Goal: Book appointment/travel/reservation

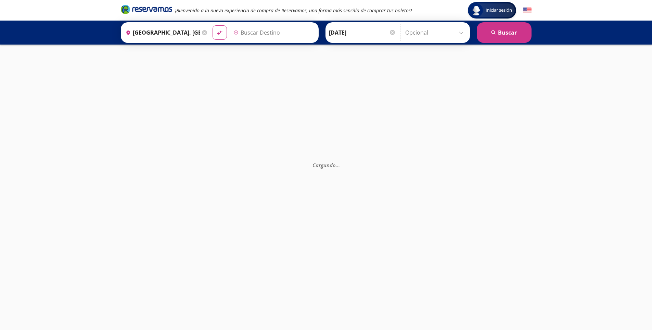
type input "[GEOGRAPHIC_DATA], [GEOGRAPHIC_DATA]"
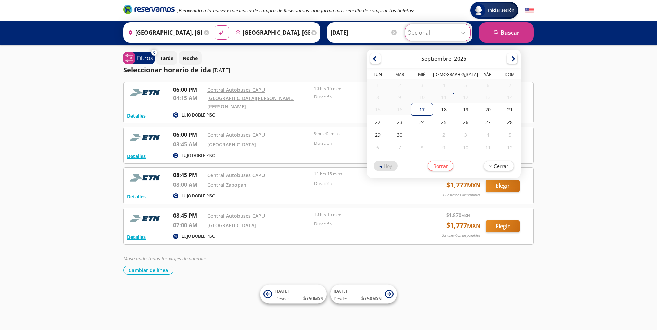
click at [465, 35] on input "Opcional" at bounding box center [437, 32] width 61 height 17
click at [428, 30] on input "Opcional" at bounding box center [437, 32] width 61 height 17
click at [510, 28] on button "search [GEOGRAPHIC_DATA]" at bounding box center [506, 32] width 55 height 21
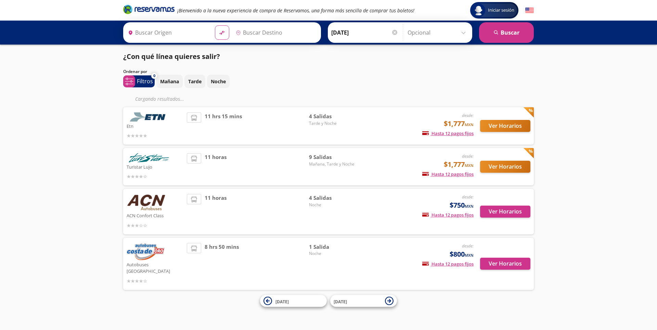
type input "[GEOGRAPHIC_DATA], [GEOGRAPHIC_DATA]"
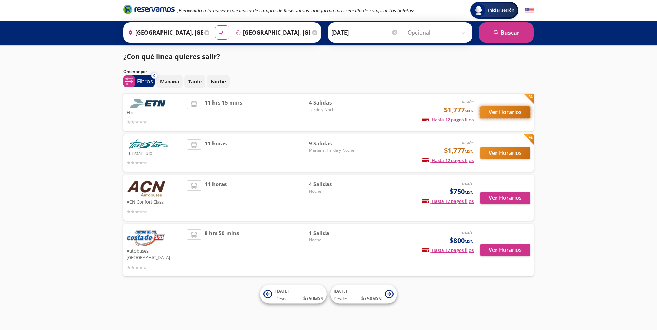
click at [498, 109] on button "Ver Horarios" at bounding box center [505, 112] width 50 height 12
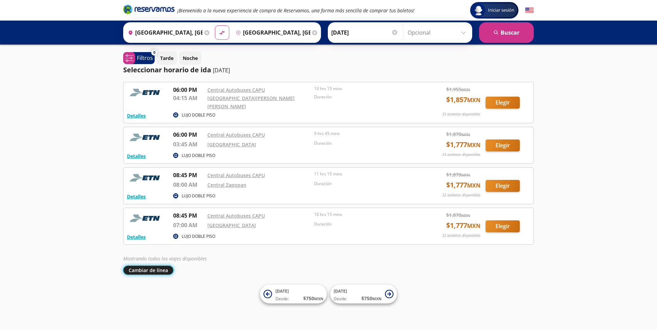
click at [166, 265] on button "Cambiar de línea" at bounding box center [148, 269] width 50 height 9
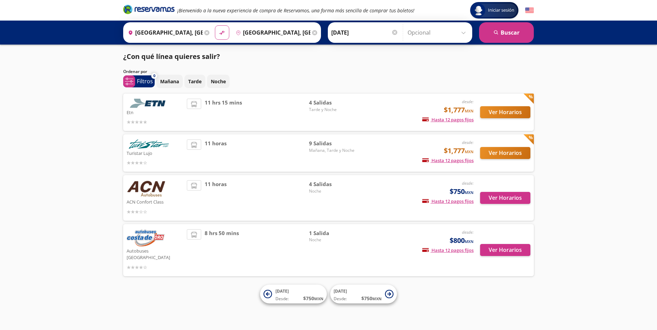
click at [150, 146] on img at bounding box center [149, 143] width 45 height 9
click at [499, 153] on button "Ver Horarios" at bounding box center [505, 153] width 50 height 12
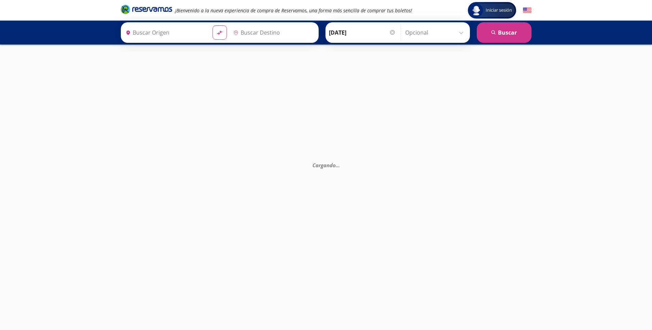
type input "[GEOGRAPHIC_DATA], [GEOGRAPHIC_DATA]"
